Goal: Information Seeking & Learning: Find specific page/section

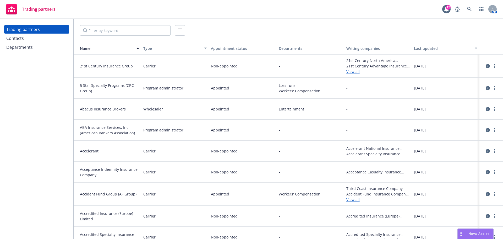
click at [23, 39] on div "Contacts" at bounding box center [15, 38] width 18 height 8
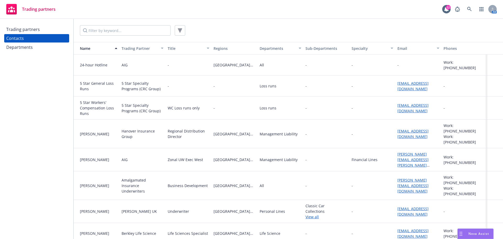
click at [176, 120] on div "Regional Distribution Director" at bounding box center [189, 133] width 46 height 29
click at [172, 96] on div "WC Loss runs only" at bounding box center [189, 107] width 46 height 23
click at [114, 28] on input "Filter by keyword..." at bounding box center [125, 30] width 91 height 10
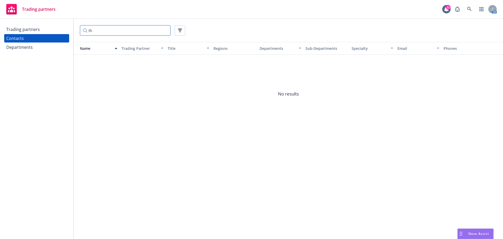
type input "t"
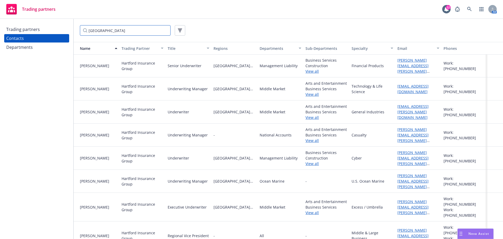
scroll to position [210, 0]
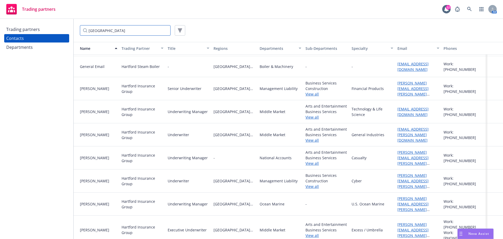
type input "[GEOGRAPHIC_DATA]"
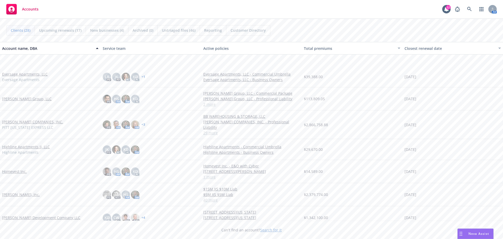
scroll to position [157, 0]
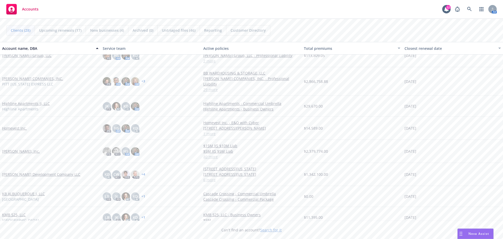
click at [18, 148] on link "JB Matteson, Inc." at bounding box center [21, 151] width 38 height 6
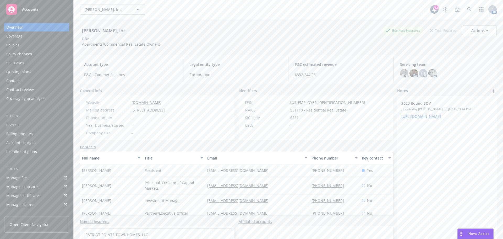
click at [10, 46] on div "Policies" at bounding box center [12, 45] width 13 height 8
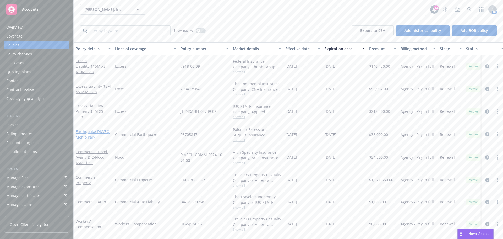
click at [86, 132] on link "Earthquake - DIC/EQ Menlo Park" at bounding box center [93, 134] width 34 height 10
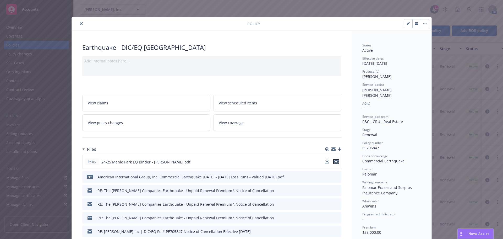
click at [335, 161] on icon "preview file" at bounding box center [336, 162] width 5 height 4
